Goal: Task Accomplishment & Management: Complete application form

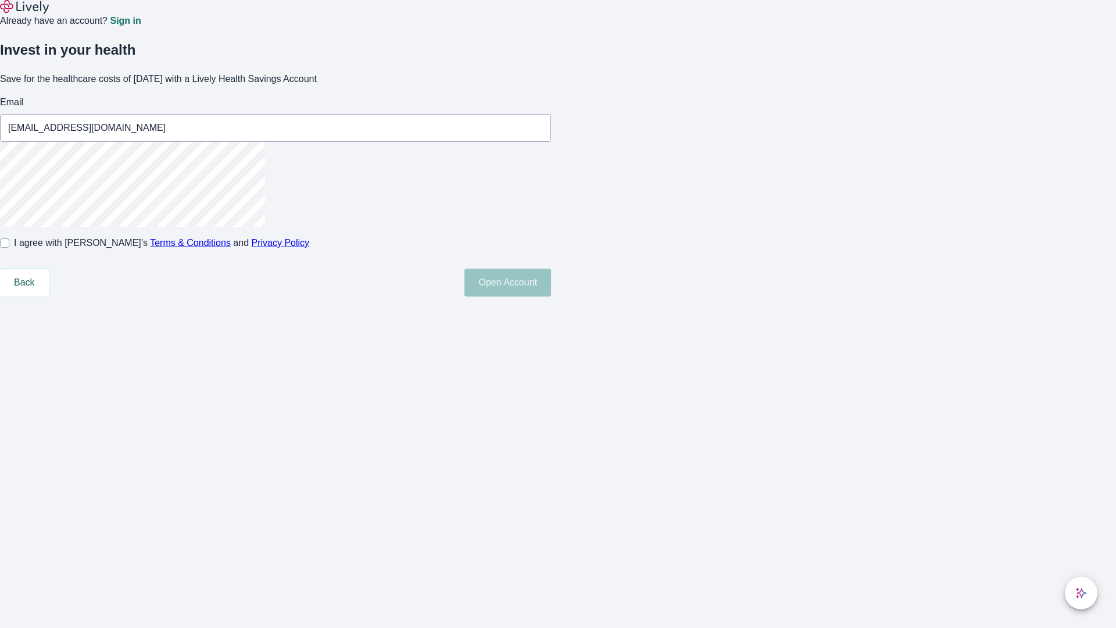
click at [9, 248] on input "I agree with Lively’s Terms & Conditions and Privacy Policy" at bounding box center [4, 242] width 9 height 9
checkbox input "true"
click at [551, 296] on button "Open Account" at bounding box center [507, 282] width 87 height 28
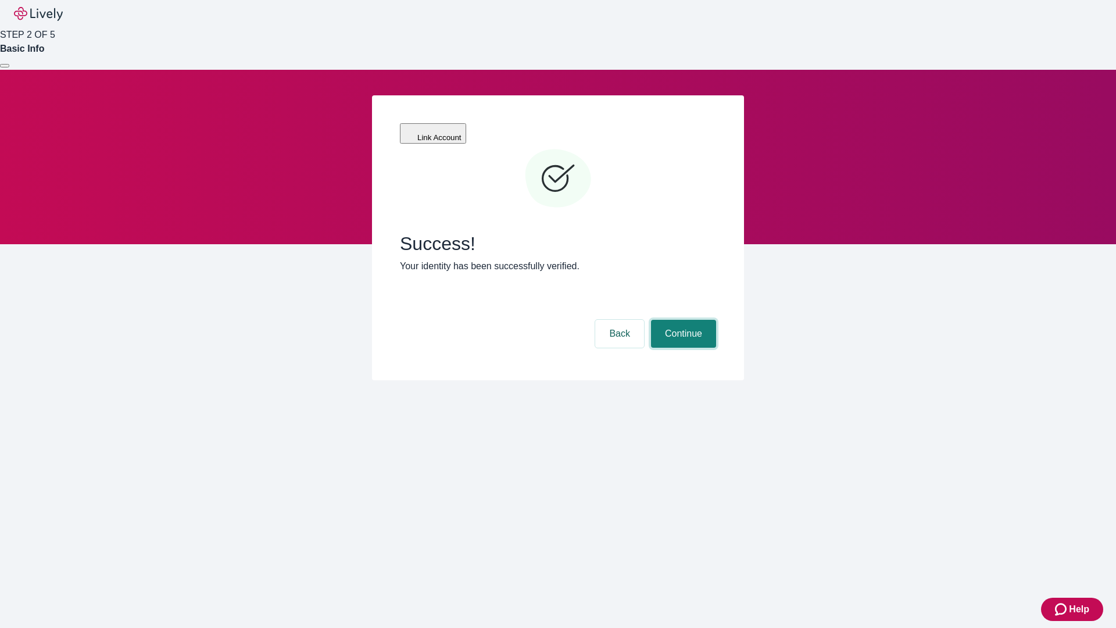
click at [682, 320] on button "Continue" at bounding box center [683, 334] width 65 height 28
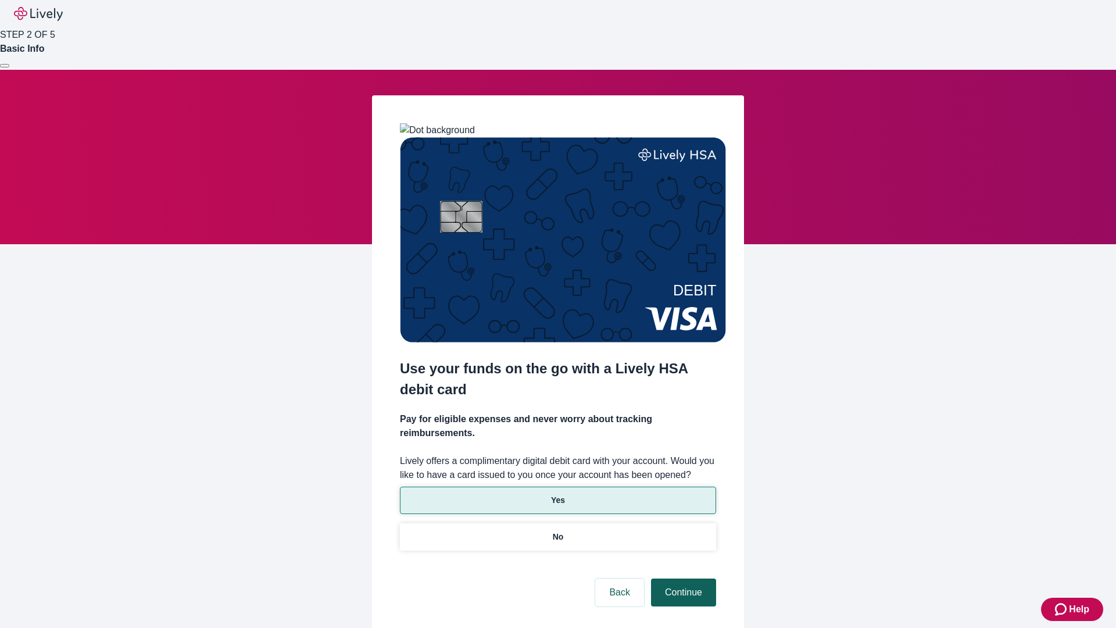
click at [557, 494] on p "Yes" at bounding box center [558, 500] width 14 height 12
click at [682, 578] on button "Continue" at bounding box center [683, 592] width 65 height 28
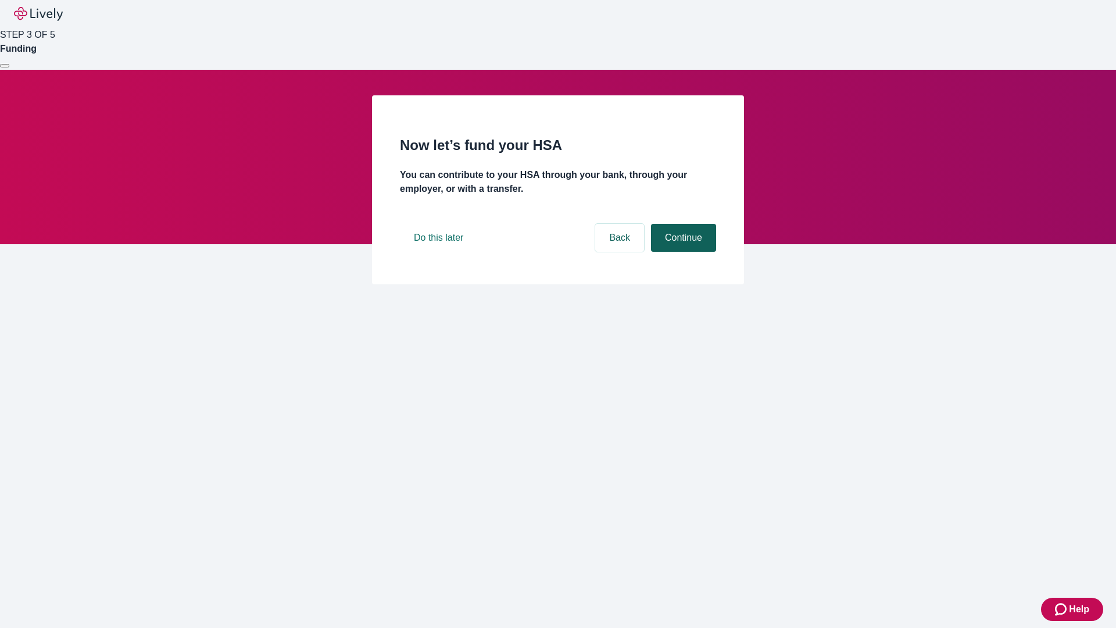
click at [682, 252] on button "Continue" at bounding box center [683, 238] width 65 height 28
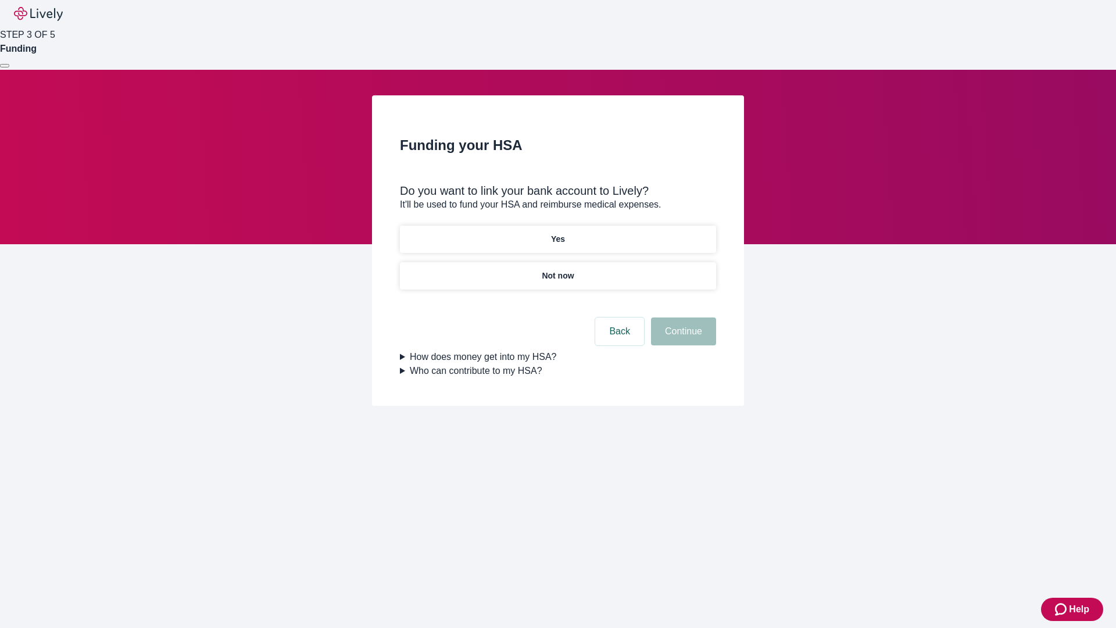
click at [557, 233] on p "Yes" at bounding box center [558, 239] width 14 height 12
click at [682, 317] on button "Continue" at bounding box center [683, 331] width 65 height 28
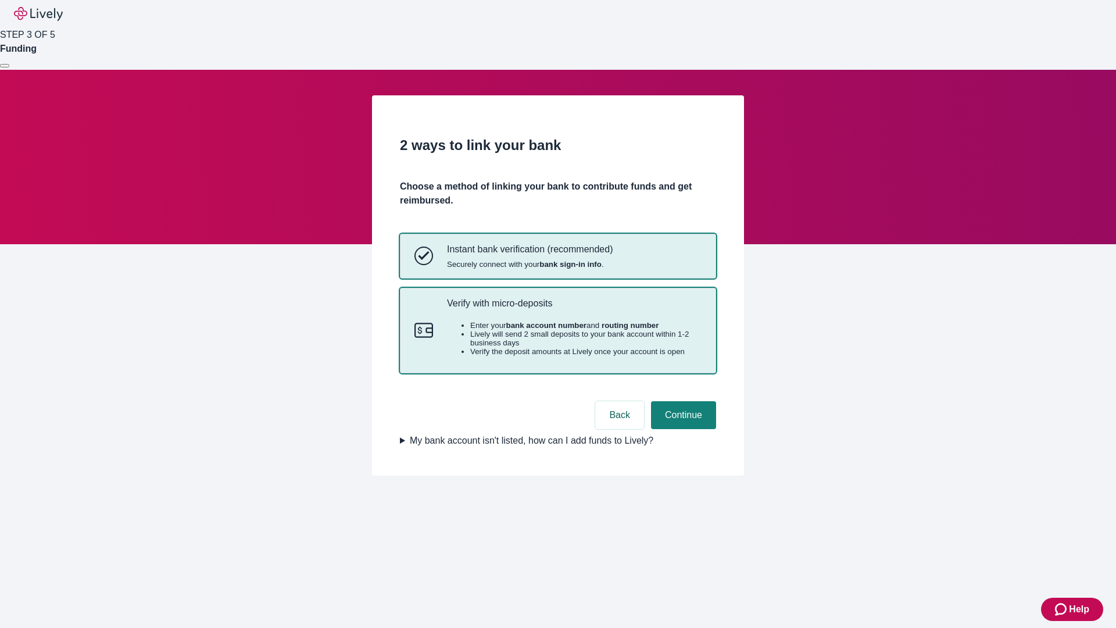
click at [573, 309] on p "Verify with micro-deposits" at bounding box center [574, 302] width 254 height 11
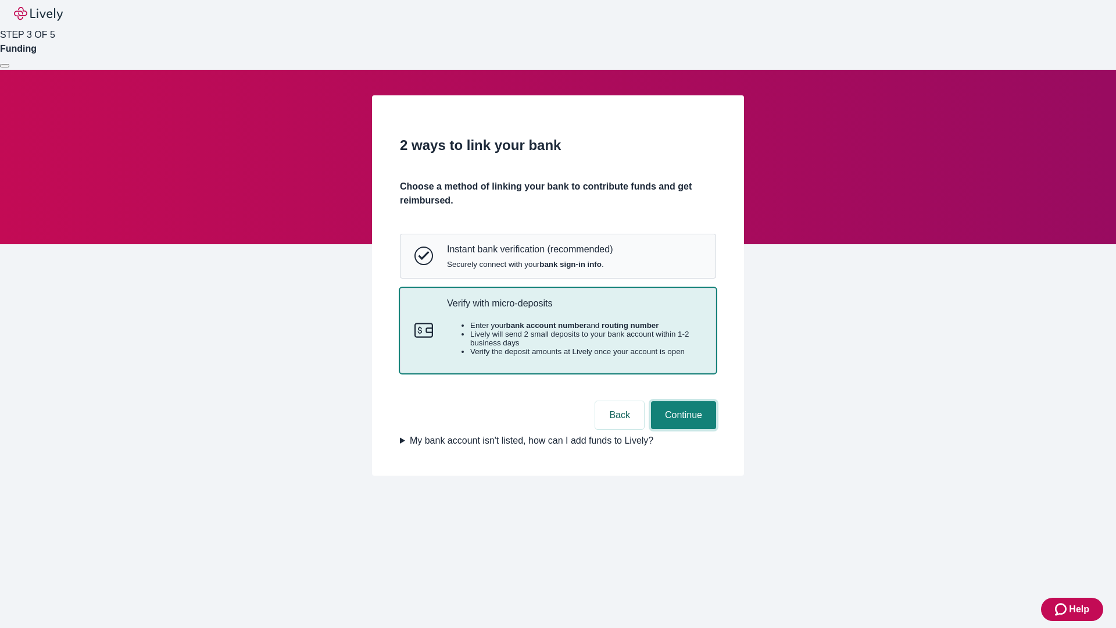
click at [682, 429] on button "Continue" at bounding box center [683, 415] width 65 height 28
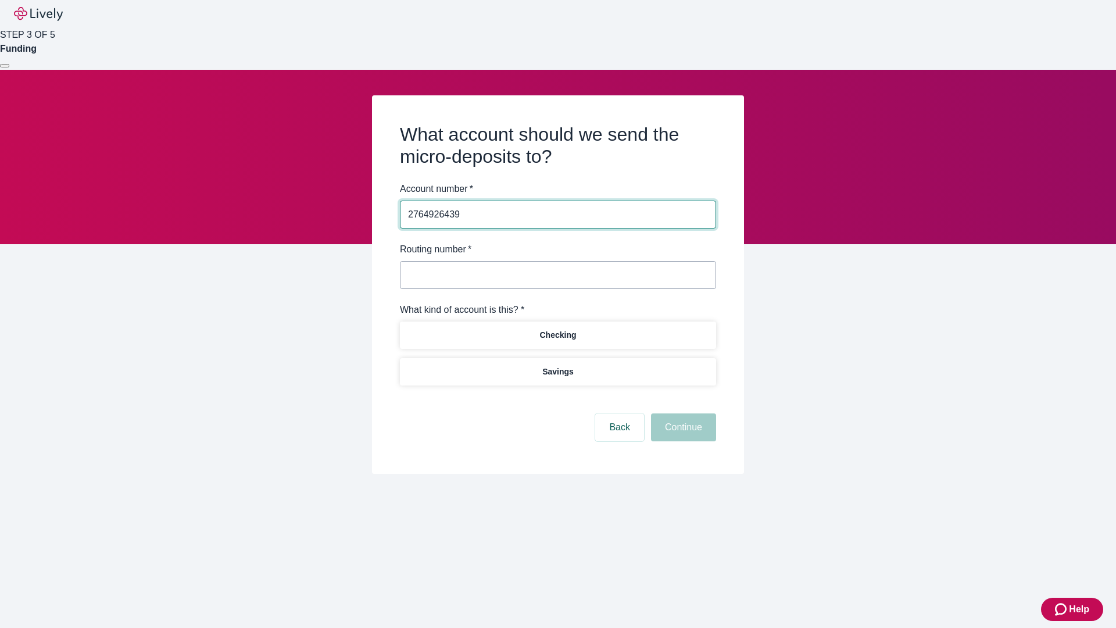
type input "2764926439"
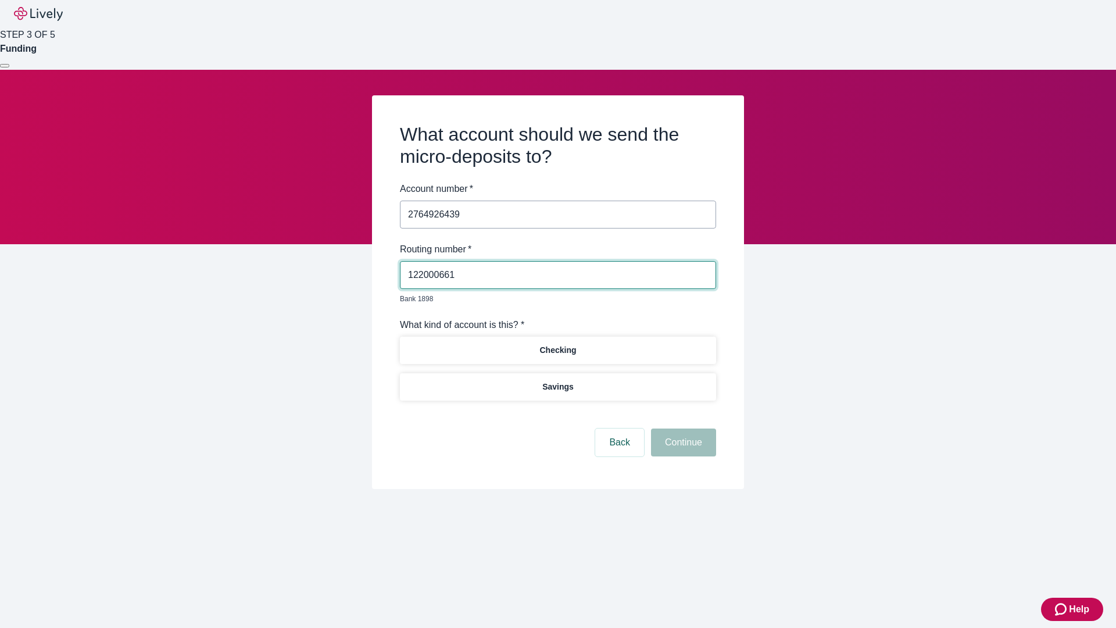
type input "122000661"
click at [557, 344] on p "Checking" at bounding box center [557, 350] width 37 height 12
click at [682, 429] on button "Continue" at bounding box center [683, 442] width 65 height 28
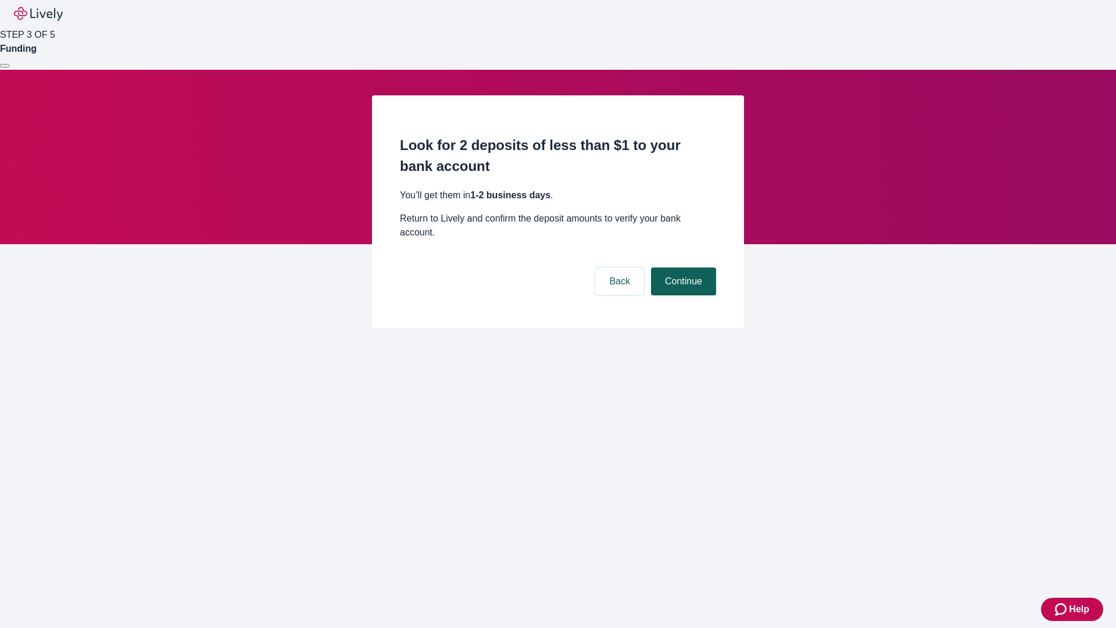
click at [682, 267] on button "Continue" at bounding box center [683, 281] width 65 height 28
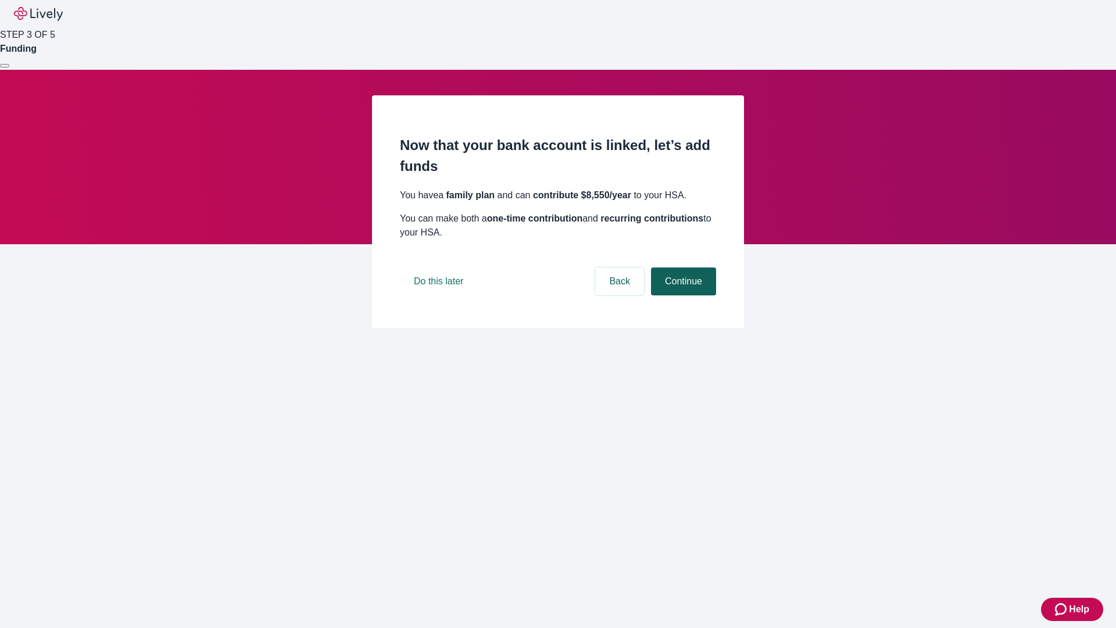
click at [682, 295] on button "Continue" at bounding box center [683, 281] width 65 height 28
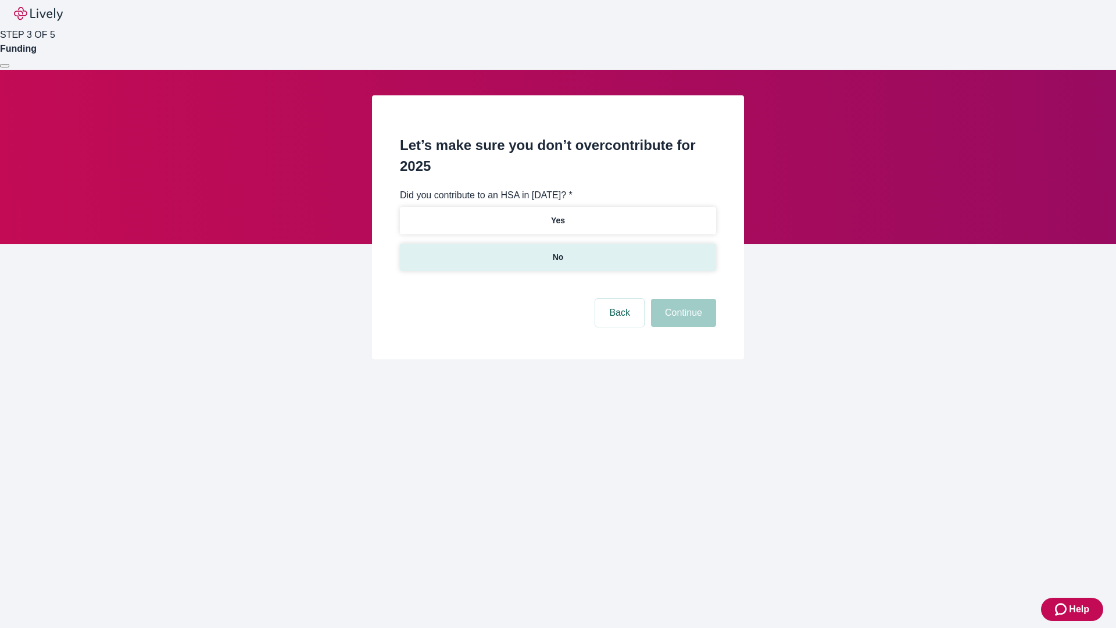
click at [557, 251] on p "No" at bounding box center [558, 257] width 11 height 12
click at [682, 299] on button "Continue" at bounding box center [683, 313] width 65 height 28
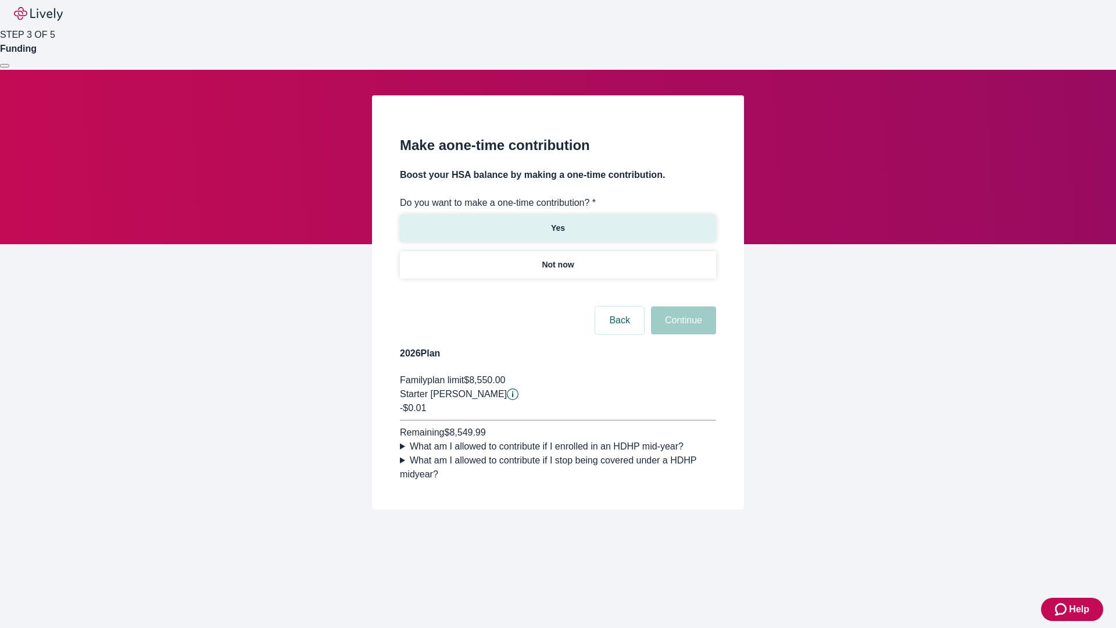
click at [557, 222] on p "Yes" at bounding box center [558, 228] width 14 height 12
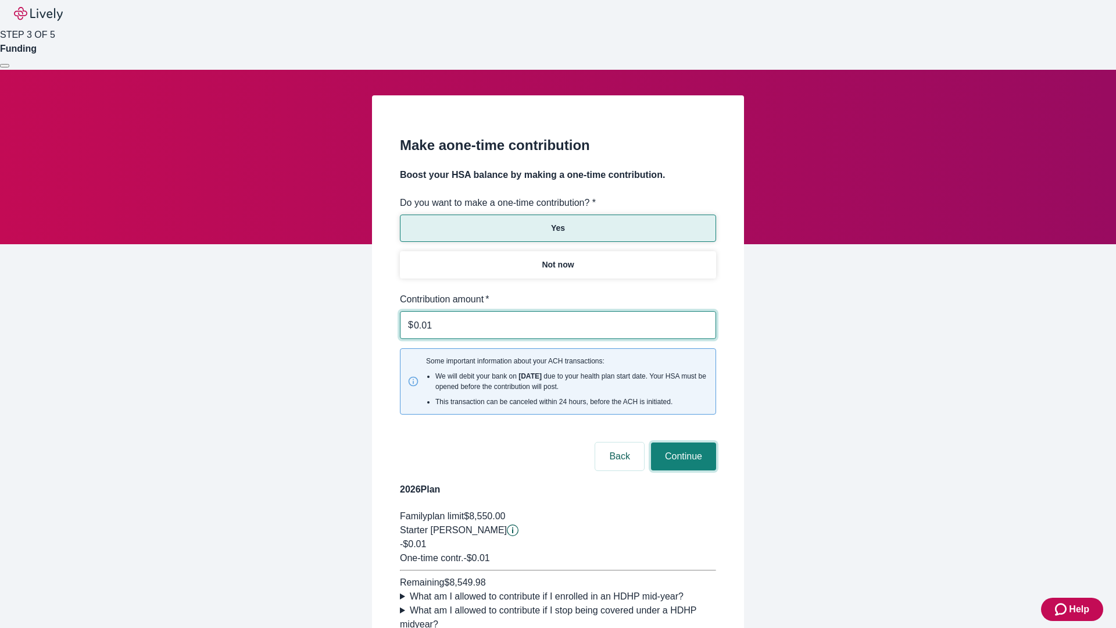
click at [682, 442] on button "Continue" at bounding box center [683, 456] width 65 height 28
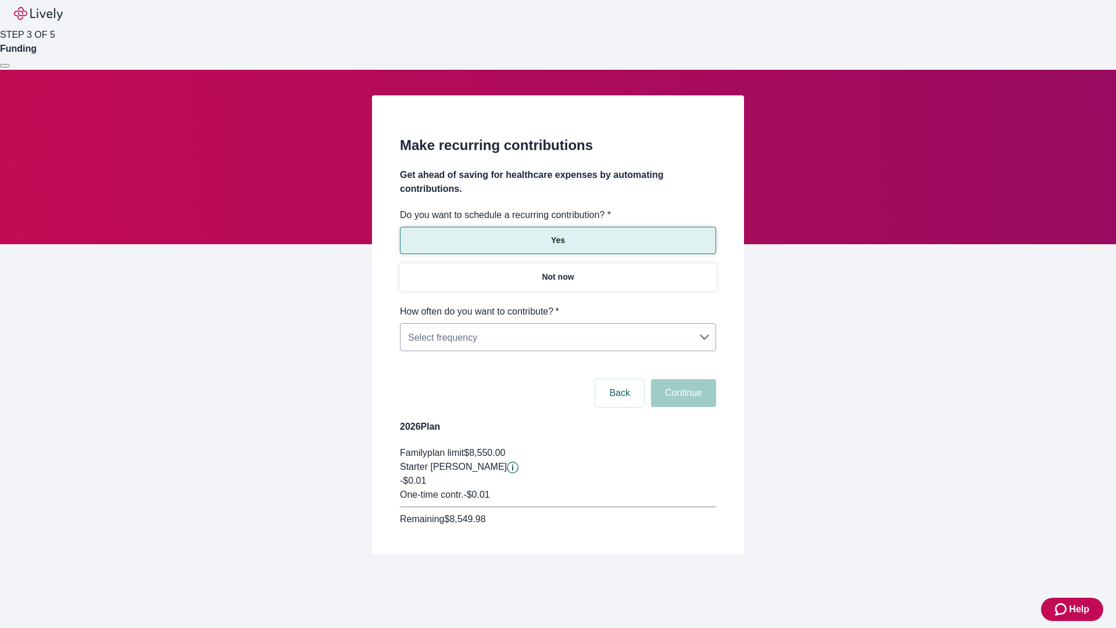
click at [557, 304] on body "Help STEP 3 OF 5 Funding Make recurring contributions Get ahead of saving for h…" at bounding box center [558, 305] width 1116 height 610
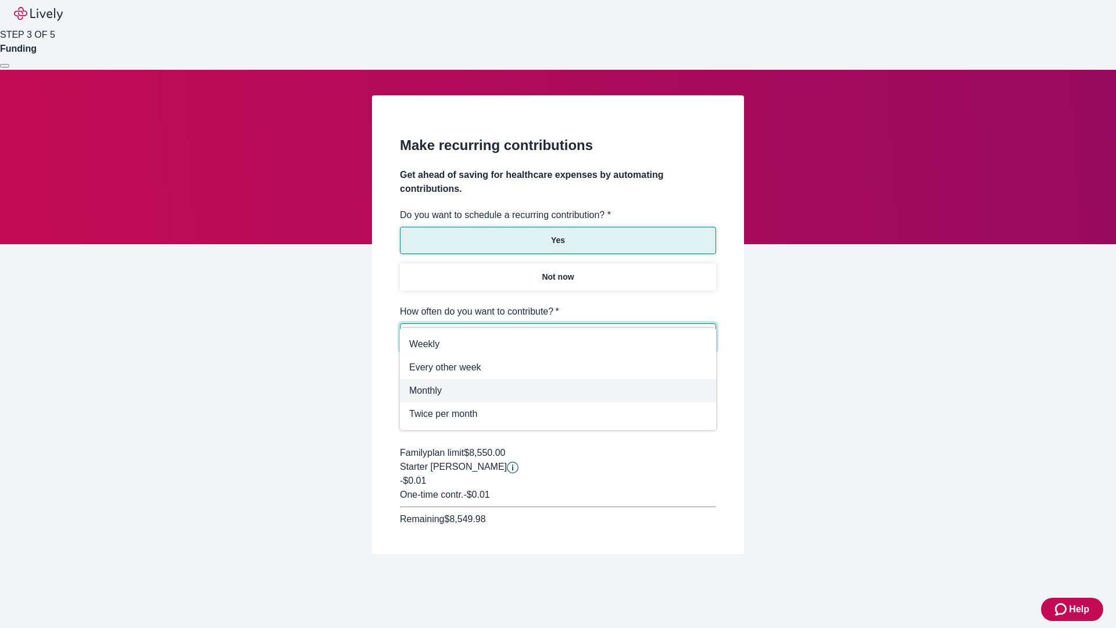
click at [558, 390] on span "Monthly" at bounding box center [557, 390] width 297 height 14
type input "Monthly"
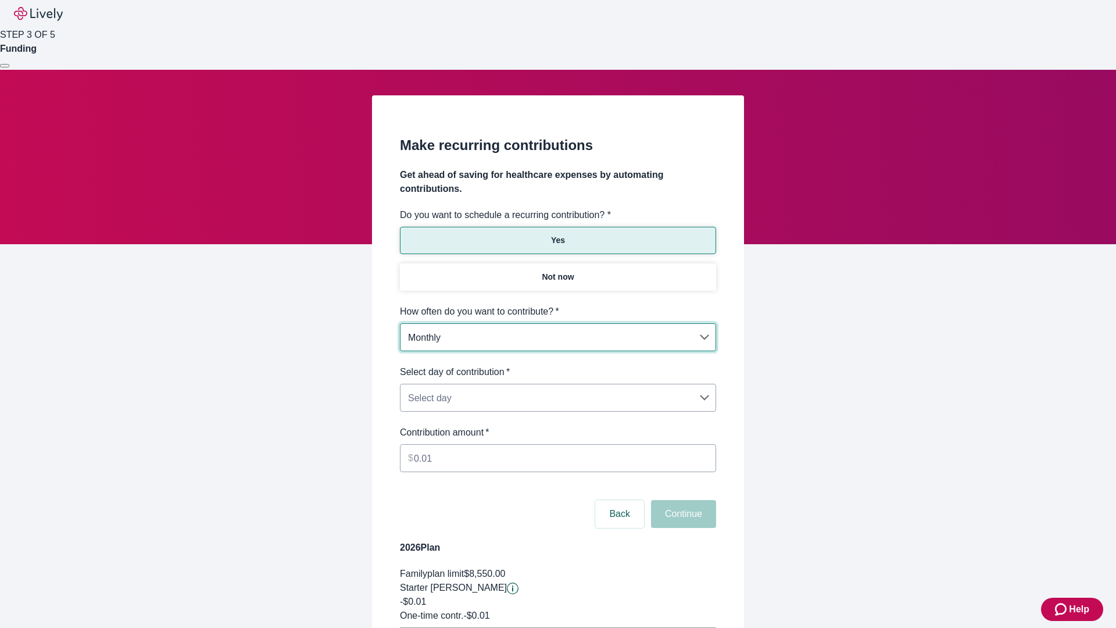
click at [557, 365] on body "Help STEP 3 OF 5 Funding Make recurring contributions Get ahead of saving for h…" at bounding box center [558, 365] width 1116 height 730
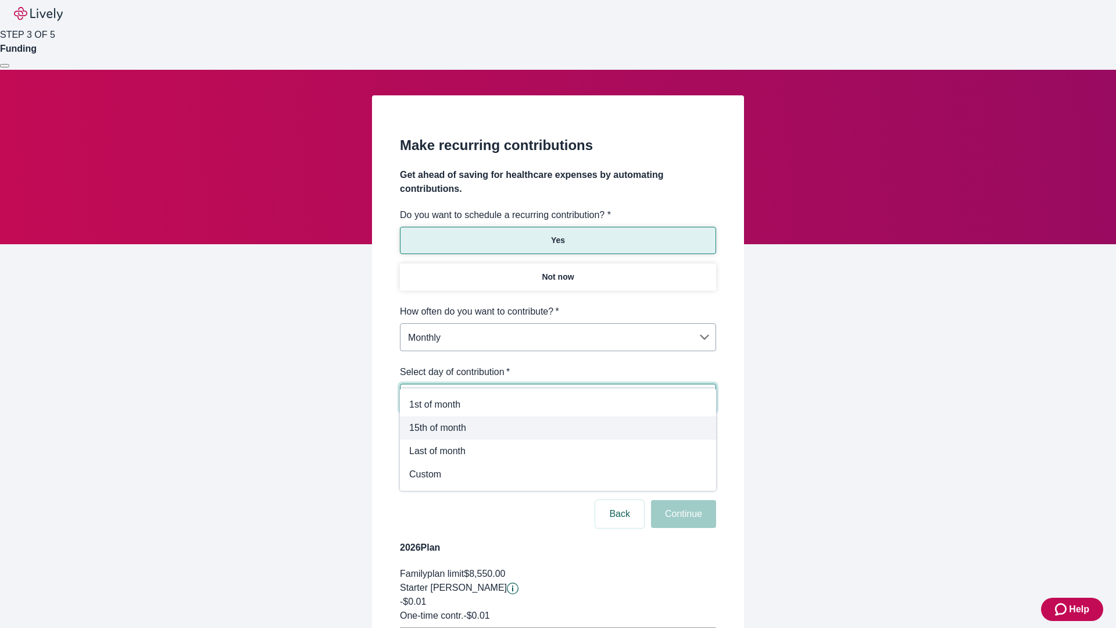
click at [558, 428] on span "15th of month" at bounding box center [557, 428] width 297 height 14
type input "Monthly15th"
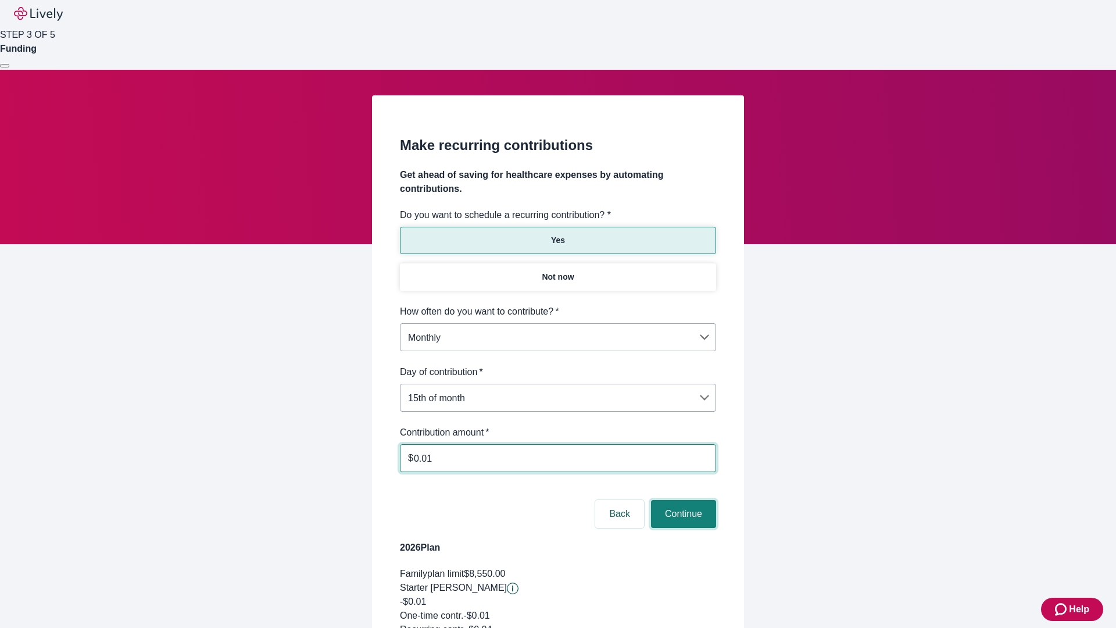
click at [682, 500] on button "Continue" at bounding box center [683, 514] width 65 height 28
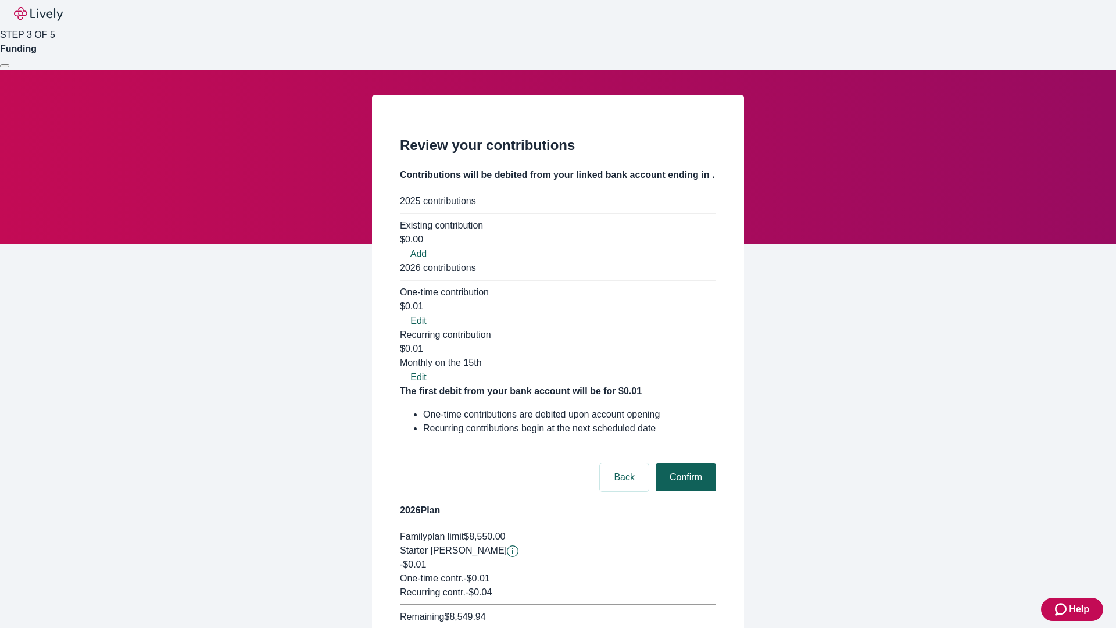
click at [684, 463] on button "Confirm" at bounding box center [685, 477] width 60 height 28
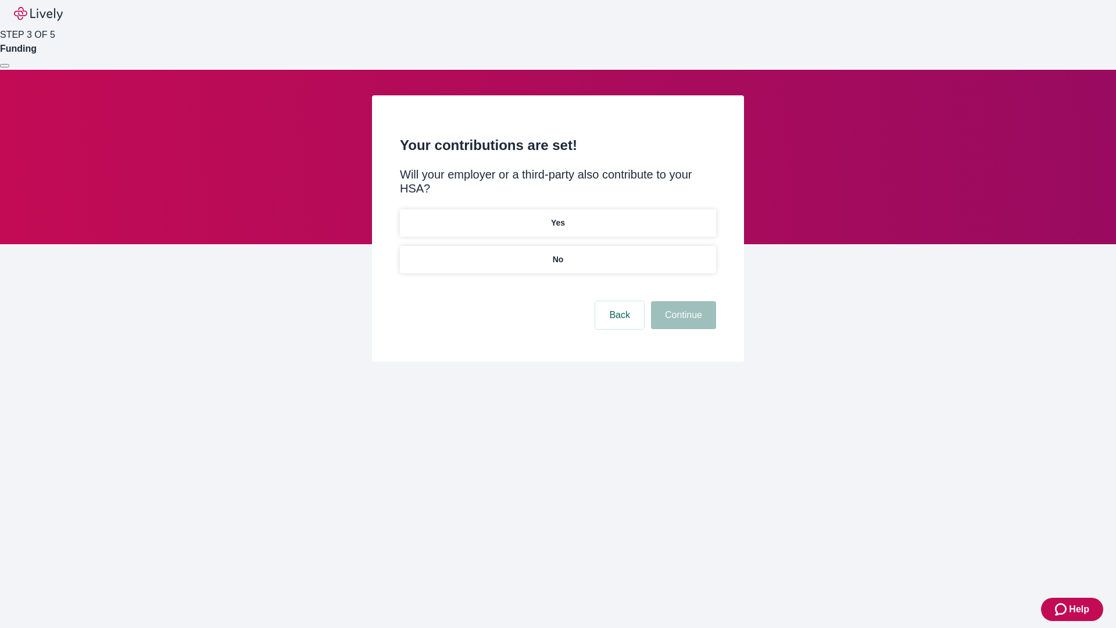
click at [557, 217] on p "Yes" at bounding box center [558, 223] width 14 height 12
click at [682, 301] on button "Continue" at bounding box center [683, 315] width 65 height 28
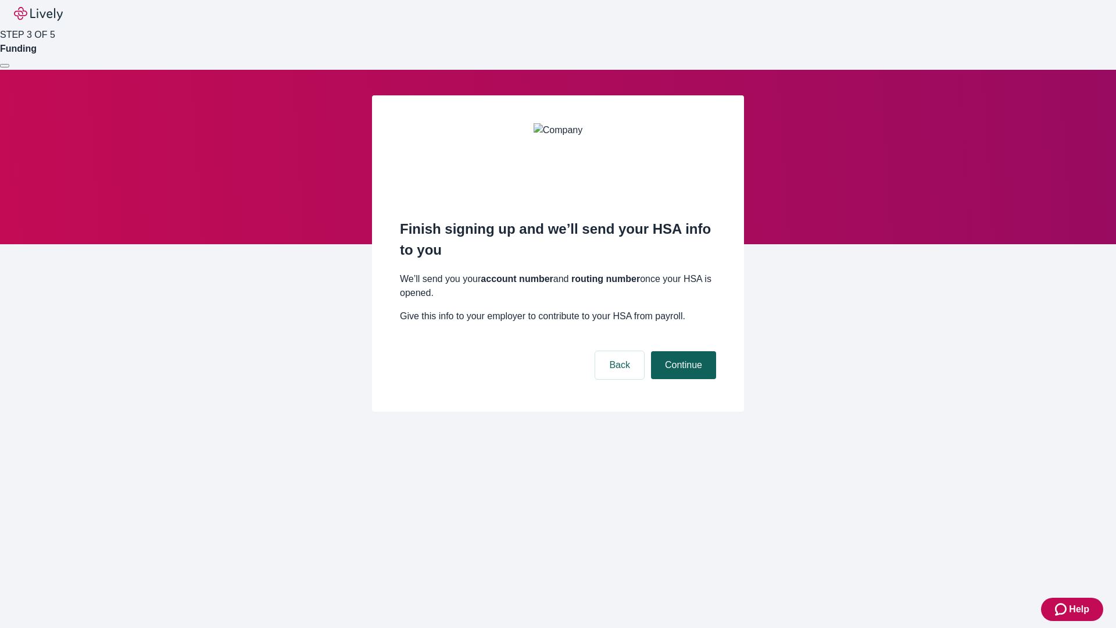
click at [682, 351] on button "Continue" at bounding box center [683, 365] width 65 height 28
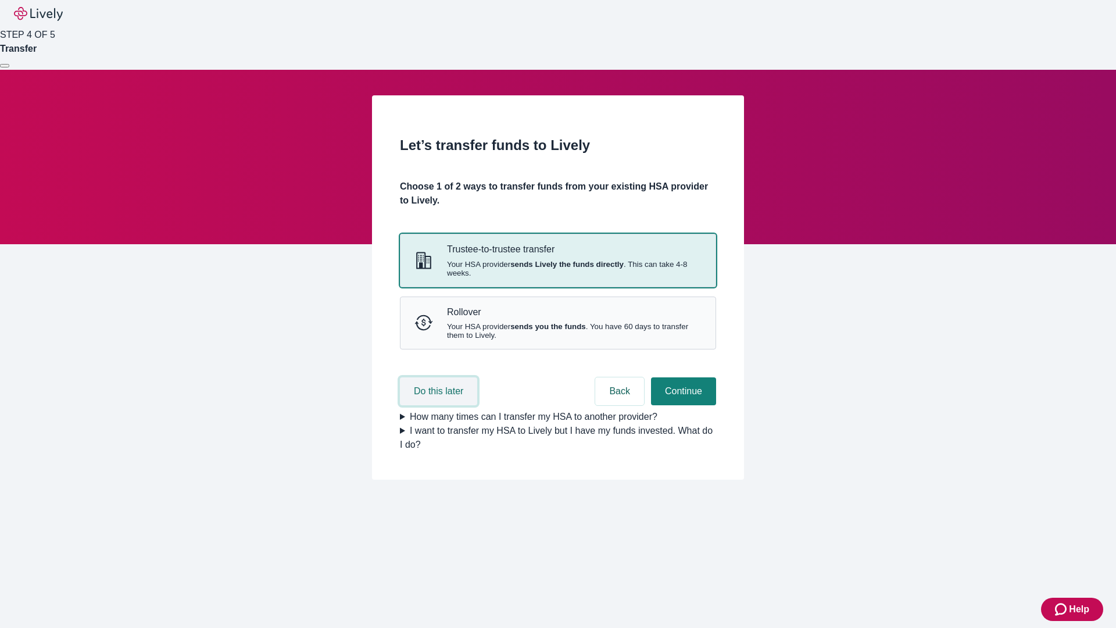
click at [440, 405] on button "Do this later" at bounding box center [438, 391] width 77 height 28
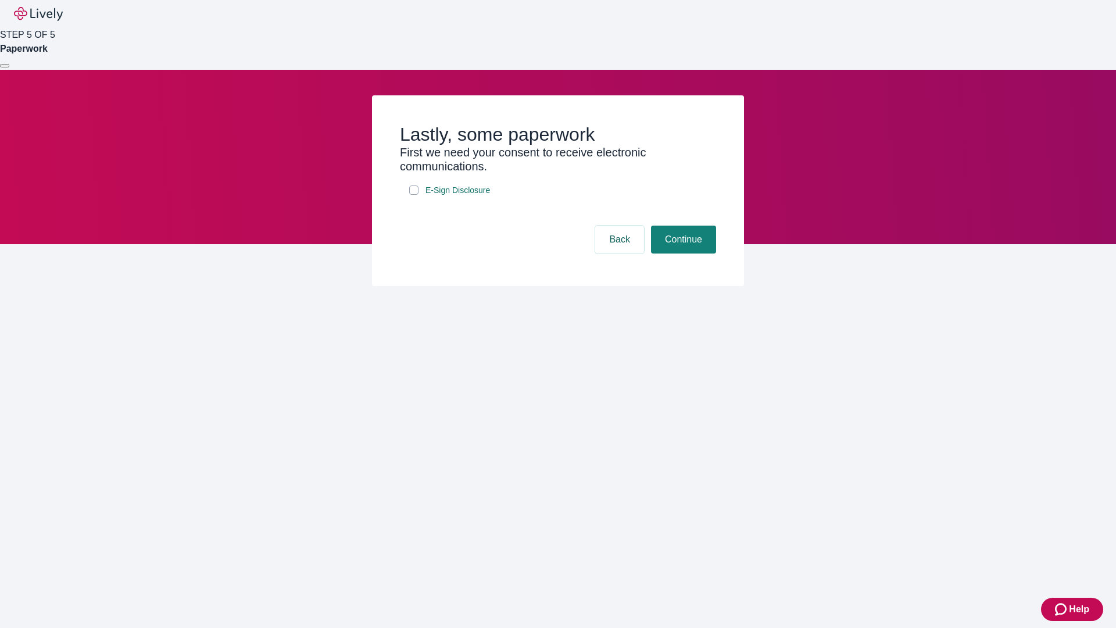
click at [414, 195] on input "E-Sign Disclosure" at bounding box center [413, 189] width 9 height 9
checkbox input "true"
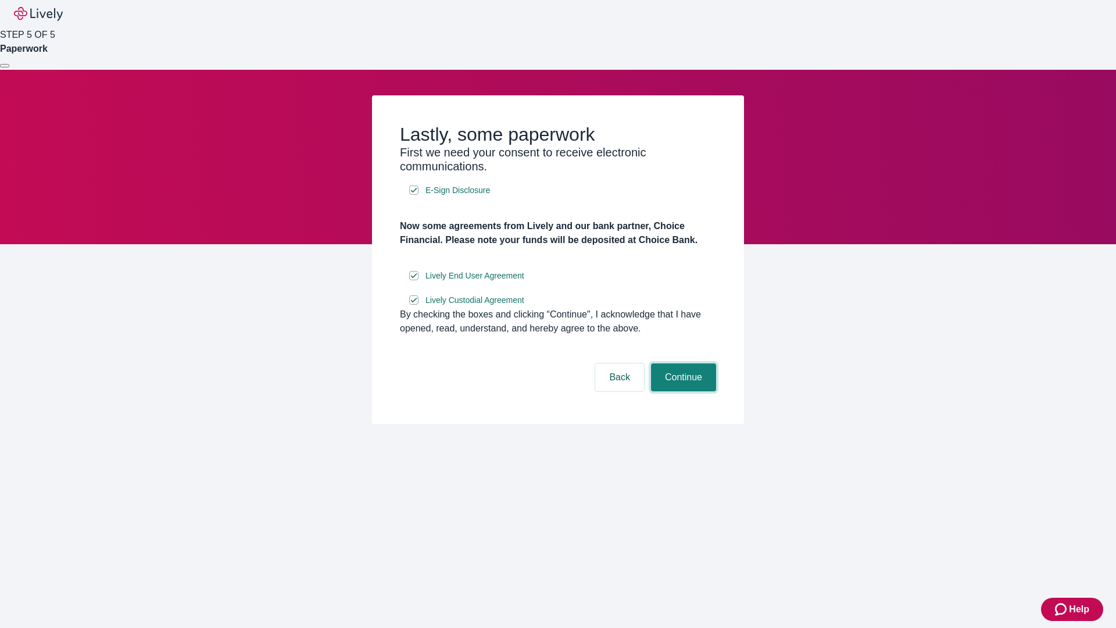
click at [682, 391] on button "Continue" at bounding box center [683, 377] width 65 height 28
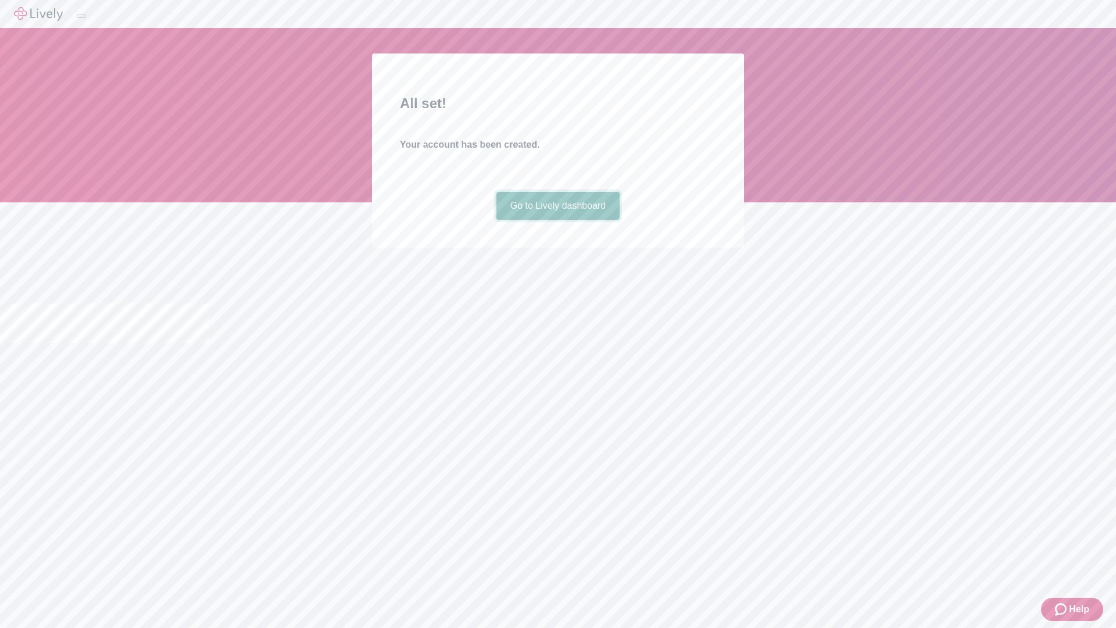
click at [557, 220] on link "Go to Lively dashboard" at bounding box center [558, 206] width 124 height 28
